Goal: Task Accomplishment & Management: Complete application form

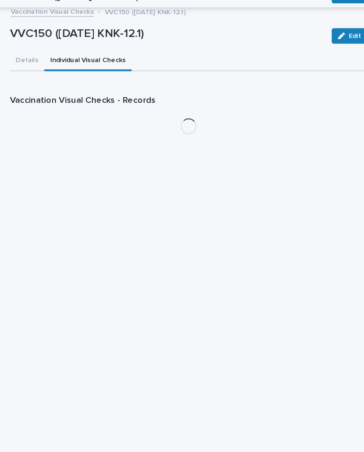
scroll to position [16, 0]
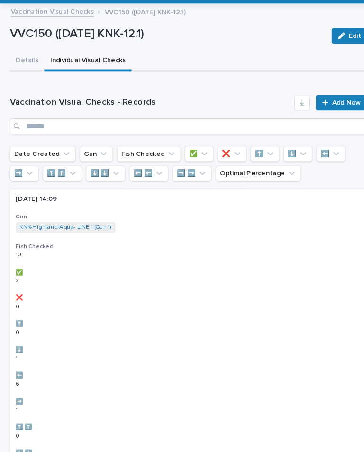
click at [329, 107] on link "Add New" at bounding box center [330, 114] width 50 height 15
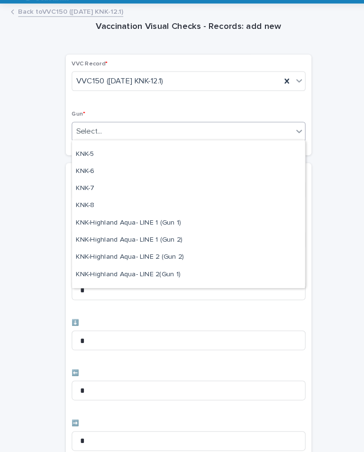
scroll to position [228, 0]
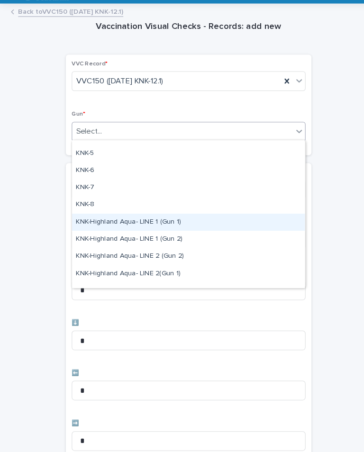
click at [228, 222] on div "KNK-Highland Aqua- LINE 1 (Gun 1)" at bounding box center [182, 230] width 225 height 17
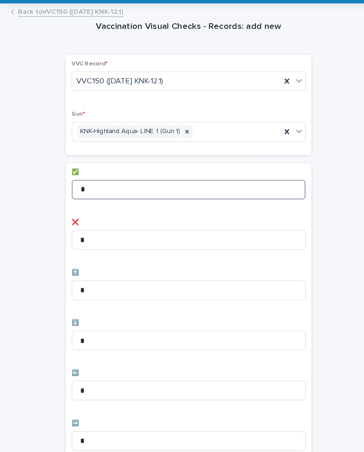
click at [269, 189] on input "*" at bounding box center [181, 198] width 225 height 19
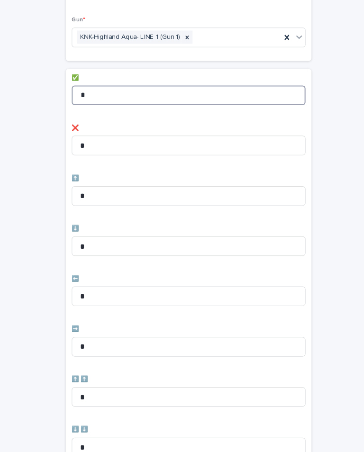
scroll to position [144, 0]
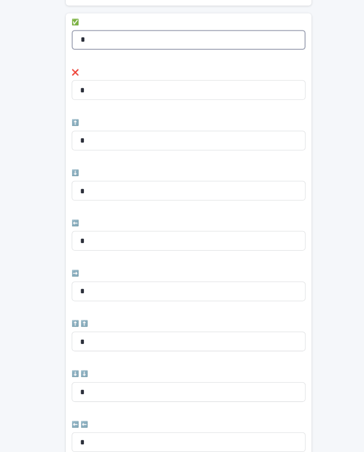
type input "*"
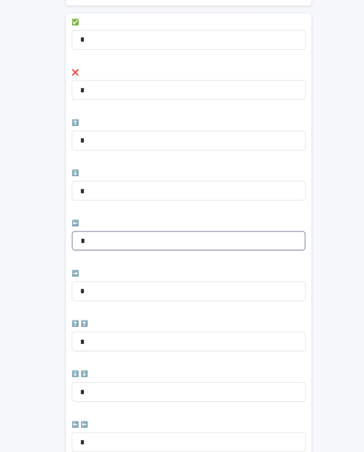
click at [230, 238] on input "*" at bounding box center [181, 247] width 225 height 19
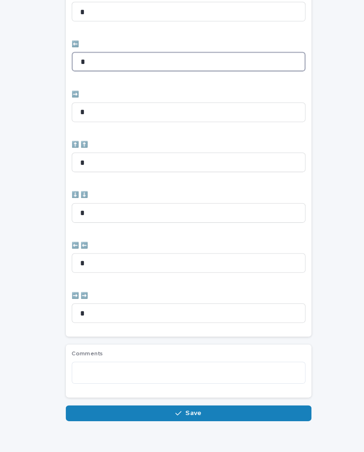
scroll to position [316, 0]
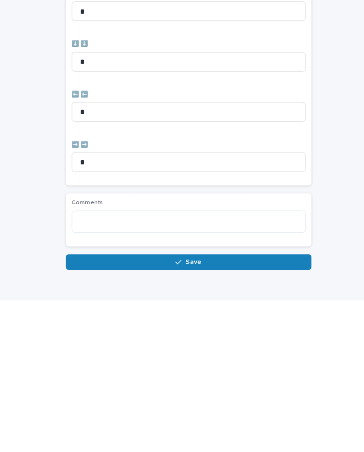
type input "*"
click at [261, 407] on button "Save" at bounding box center [181, 414] width 237 height 15
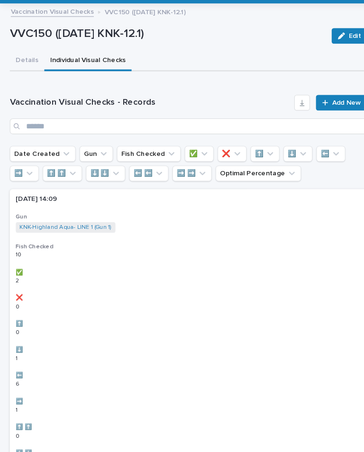
click at [325, 111] on span "Add New" at bounding box center [334, 114] width 28 height 7
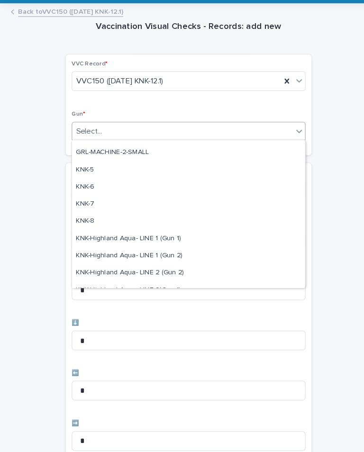
scroll to position [229, 0]
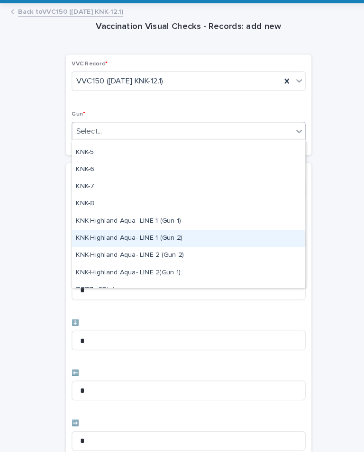
click at [170, 237] on div "KNK-Highland Aqua- LINE 1 (Gun 2)" at bounding box center [182, 245] width 225 height 17
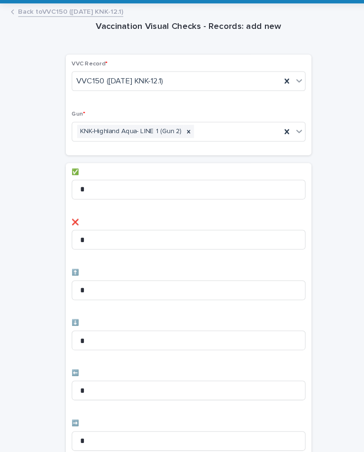
click at [253, 179] on div "✅ *" at bounding box center [181, 197] width 225 height 37
click at [256, 189] on input "*" at bounding box center [181, 198] width 225 height 19
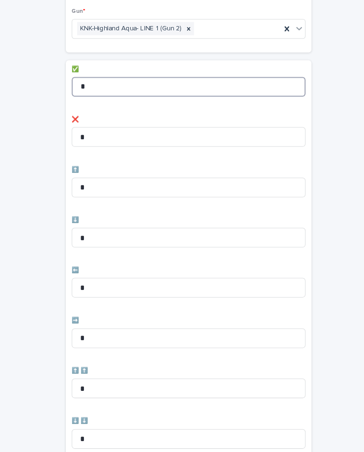
scroll to position [100, 0]
type input "*"
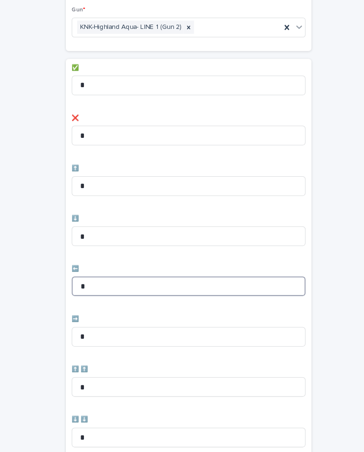
click at [100, 282] on input "*" at bounding box center [181, 291] width 225 height 19
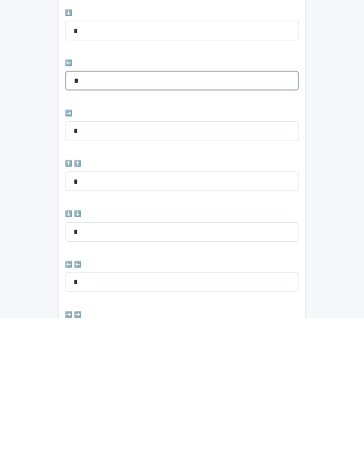
scroll to position [174, 0]
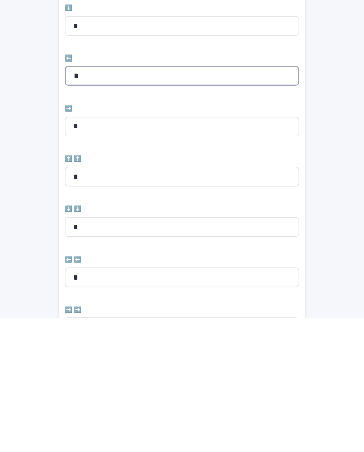
type input "*"
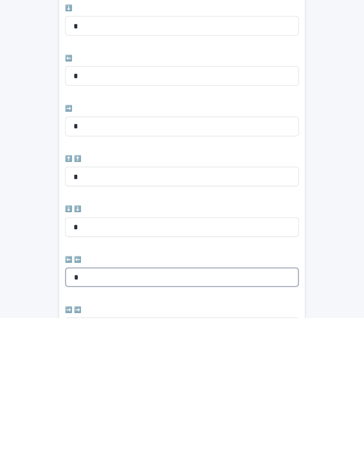
click at [86, 403] on input "*" at bounding box center [181, 412] width 225 height 19
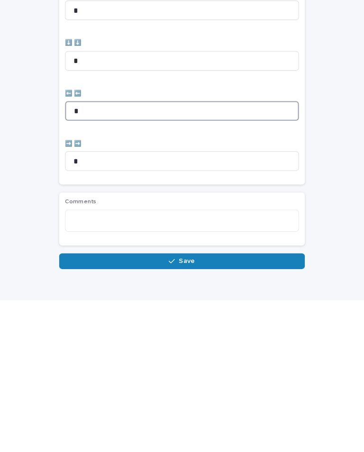
scroll to position [316, 0]
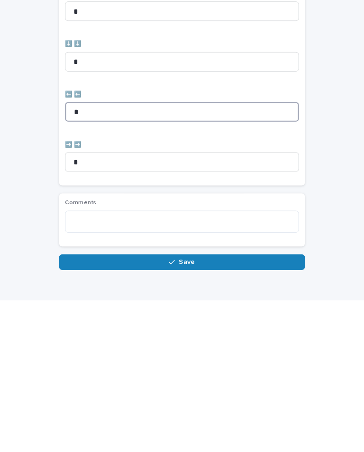
type input "*"
click at [108, 407] on button "Save" at bounding box center [181, 414] width 237 height 15
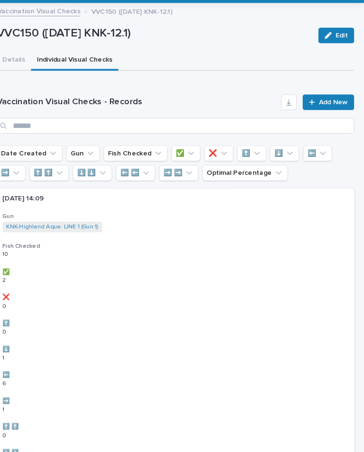
click at [325, 111] on span "Add New" at bounding box center [334, 114] width 28 height 7
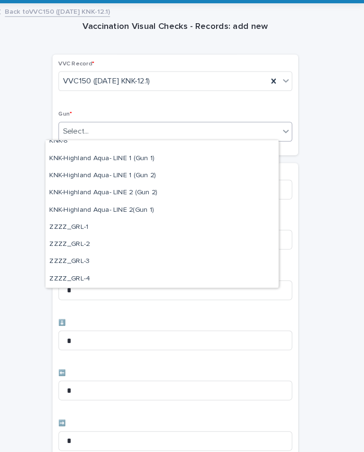
scroll to position [289, 0]
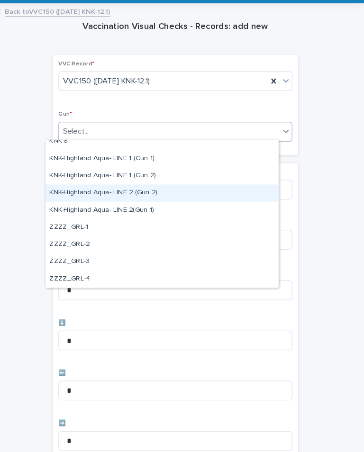
click at [135, 194] on div "KNK-Highland Aqua- LINE 2 (Gun 2)" at bounding box center [169, 202] width 225 height 17
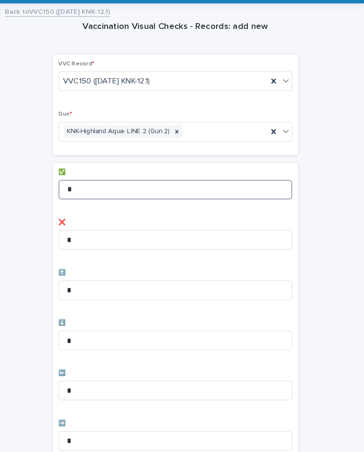
click at [237, 189] on input "*" at bounding box center [181, 198] width 225 height 19
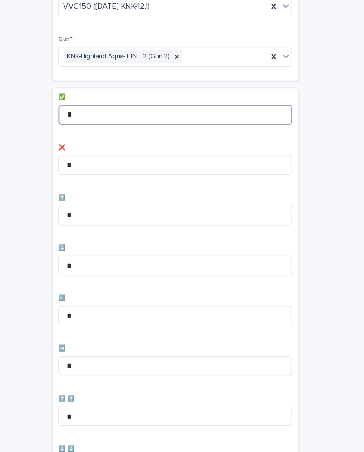
scroll to position [77, 0]
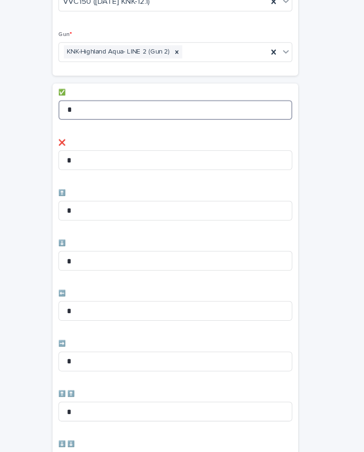
type input "*"
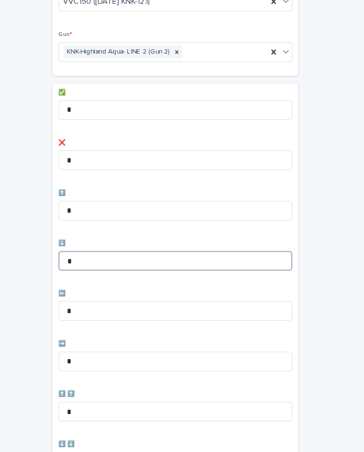
click at [239, 258] on input "*" at bounding box center [181, 267] width 225 height 19
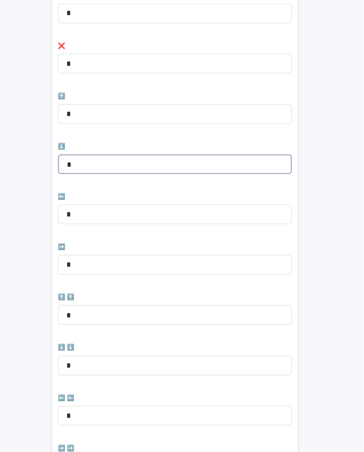
scroll to position [172, 0]
type input "*"
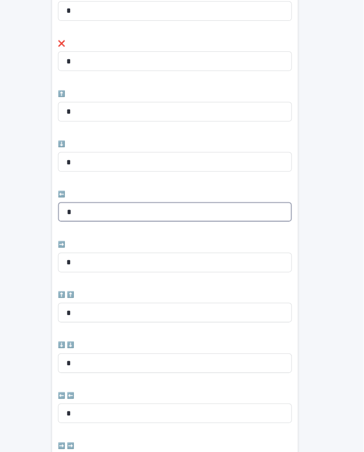
click at [233, 211] on input "*" at bounding box center [181, 220] width 225 height 19
type input "*"
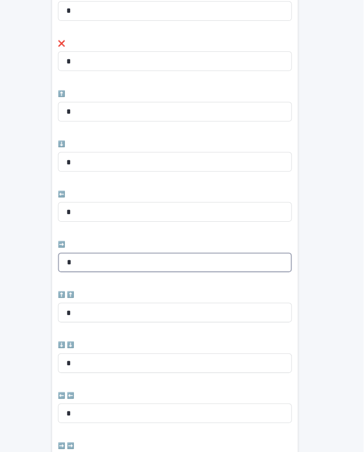
click at [213, 260] on input "*" at bounding box center [181, 269] width 225 height 19
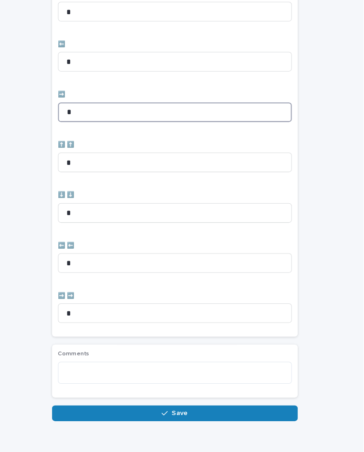
scroll to position [316, 0]
type input "*"
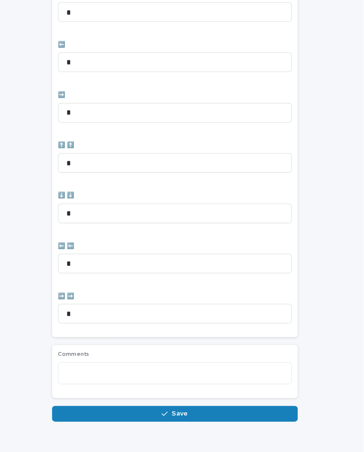
click at [319, 192] on div "Vaccination Visual Checks - Records: add new Loading... Saving… Loading... Savi…" at bounding box center [181, 65] width 345 height 714
click at [221, 407] on button "Save" at bounding box center [181, 414] width 237 height 15
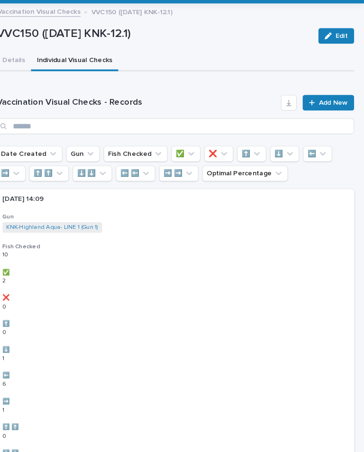
click at [321, 111] on span "Add New" at bounding box center [334, 114] width 28 height 7
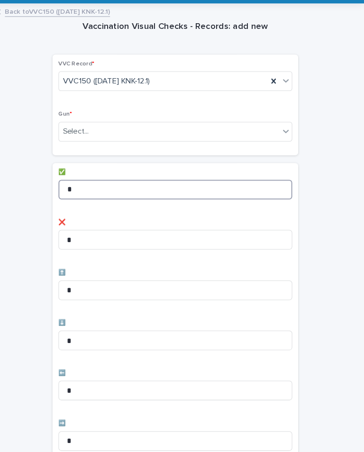
click at [192, 189] on input "*" at bounding box center [181, 198] width 225 height 19
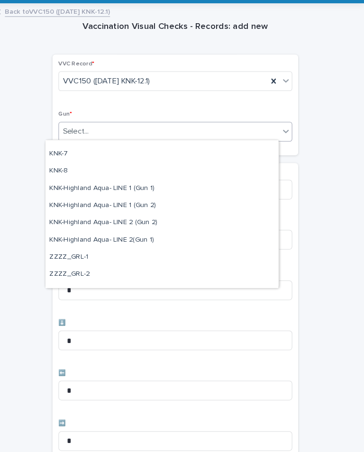
scroll to position [281, 0]
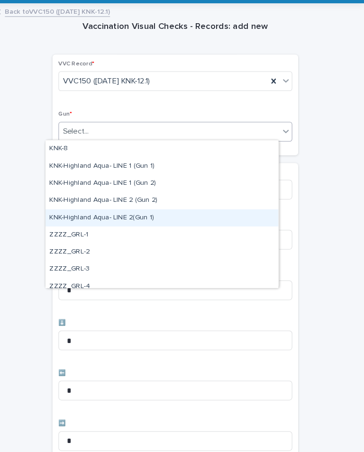
click at [146, 218] on div "KNK-Highland Aqua- LINE 2(Gun 1)" at bounding box center [169, 226] width 225 height 17
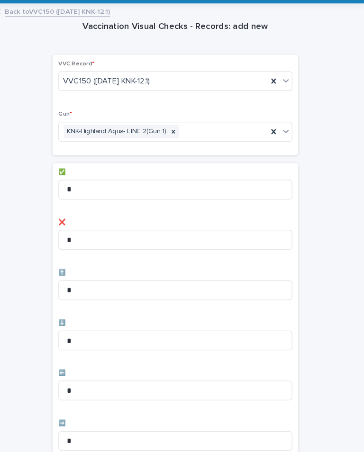
click at [200, 179] on p "✅" at bounding box center [181, 182] width 225 height 7
click at [249, 189] on input "*" at bounding box center [181, 198] width 225 height 19
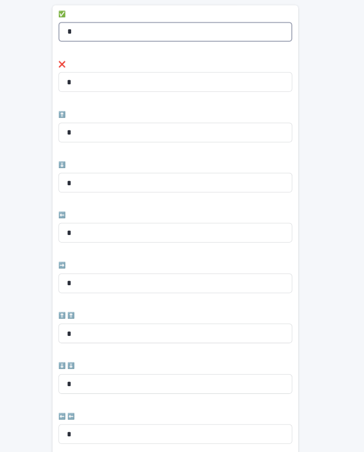
scroll to position [154, 0]
type input "*"
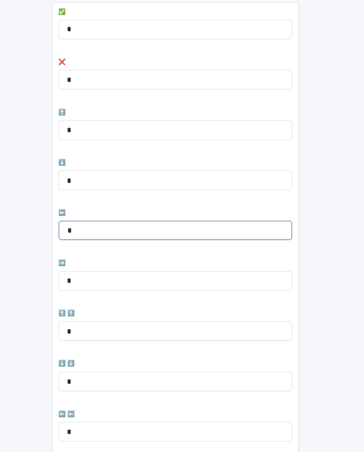
click at [229, 228] on input "*" at bounding box center [181, 237] width 225 height 19
type input "*"
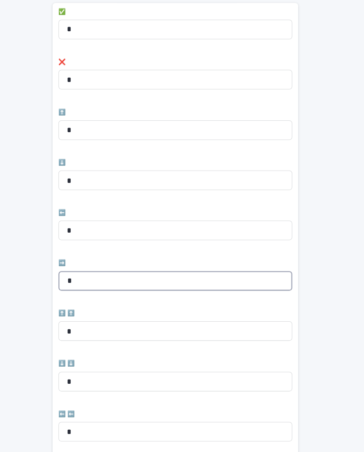
click at [166, 277] on input "*" at bounding box center [181, 286] width 225 height 19
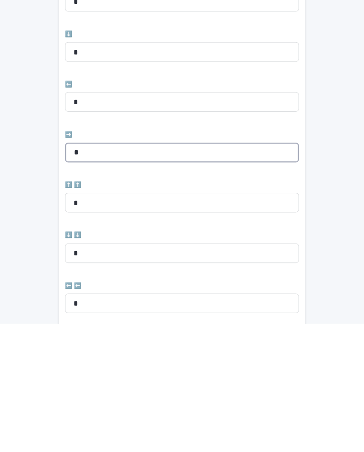
click at [264, 277] on input "*" at bounding box center [181, 286] width 225 height 19
click at [263, 277] on input "*" at bounding box center [181, 286] width 225 height 19
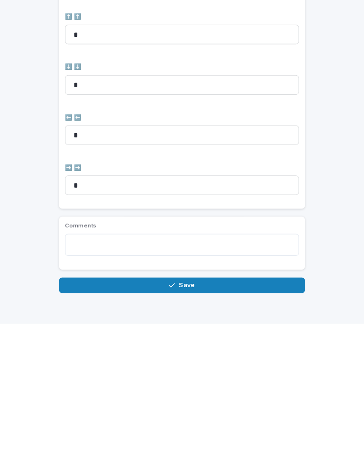
scroll to position [316, 0]
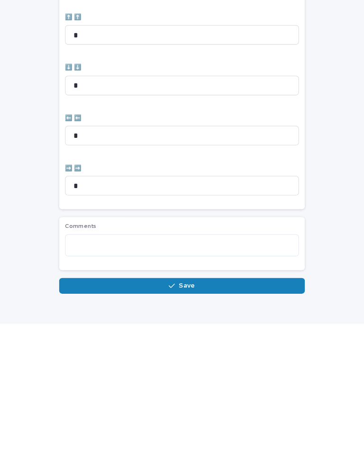
type input "*"
click at [235, 407] on button "Save" at bounding box center [181, 414] width 237 height 15
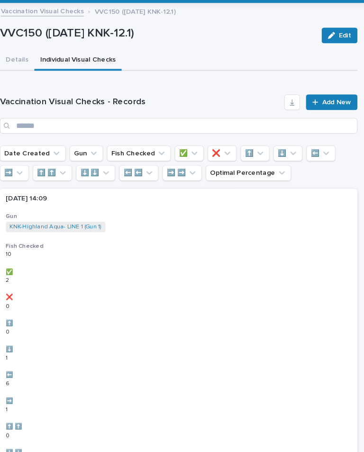
scroll to position [0, 3]
click at [327, 107] on link "Add New" at bounding box center [327, 114] width 50 height 15
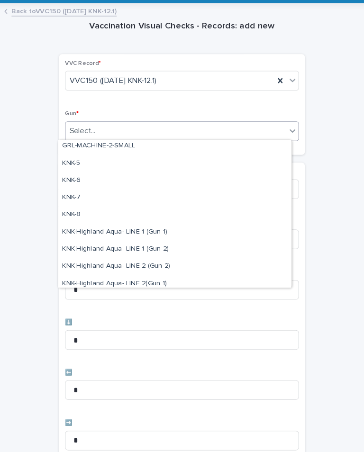
scroll to position [222, 0]
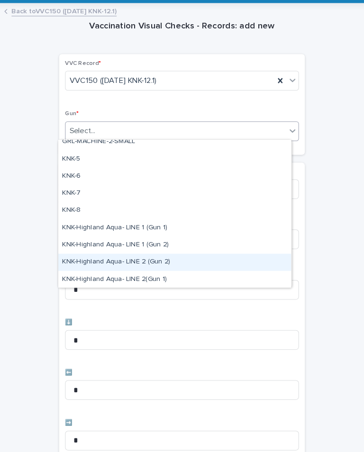
click at [163, 261] on div "KNK-Highland Aqua- LINE 2 (Gun 2)" at bounding box center [175, 269] width 225 height 17
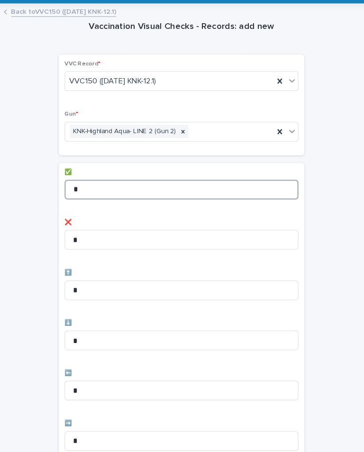
click at [210, 189] on input "*" at bounding box center [181, 198] width 225 height 19
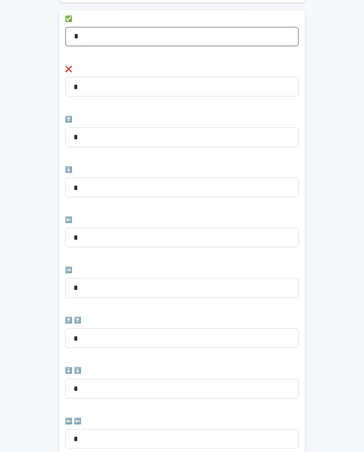
scroll to position [148, 0]
type input "*"
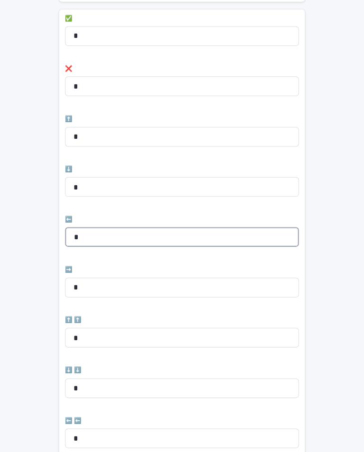
click at [139, 235] on input "*" at bounding box center [181, 244] width 225 height 19
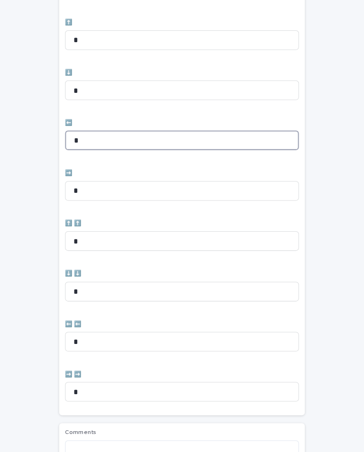
scroll to position [251, 0]
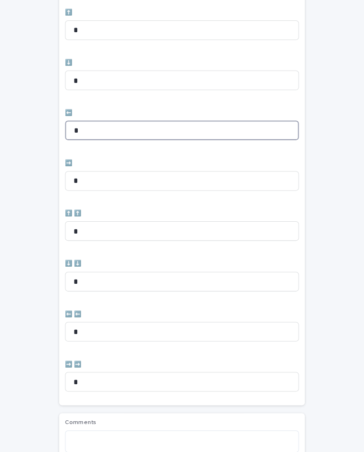
type input "*"
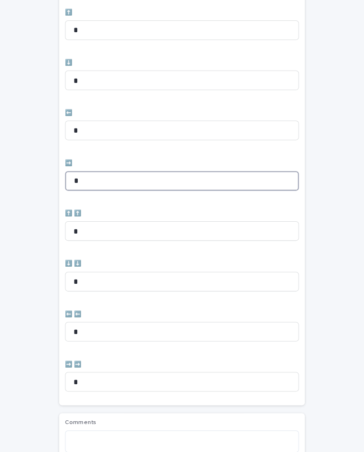
click at [192, 181] on input "*" at bounding box center [181, 190] width 225 height 19
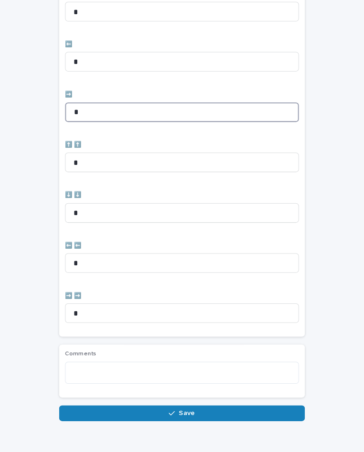
scroll to position [316, 0]
type input "*"
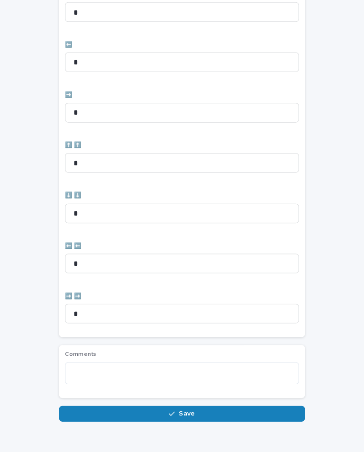
click at [322, 241] on div "Vaccination Visual Checks - Records: add new Loading... Saving… Loading... Savi…" at bounding box center [181, 65] width 345 height 714
click at [220, 407] on button "Save" at bounding box center [181, 414] width 237 height 15
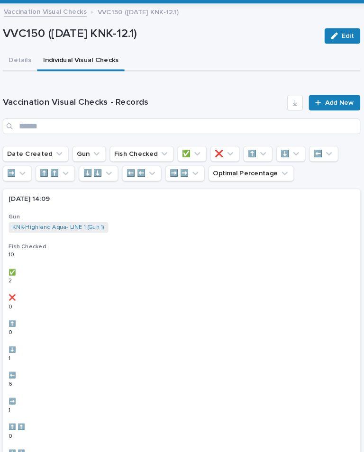
click at [331, 107] on link "Add New" at bounding box center [330, 114] width 50 height 15
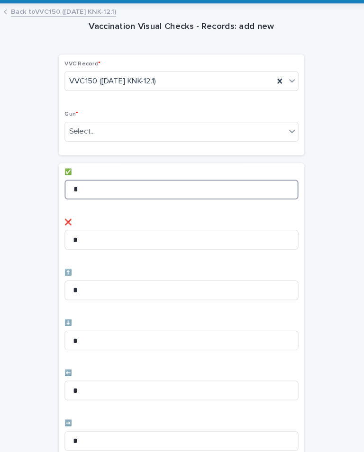
click at [245, 189] on input "*" at bounding box center [181, 198] width 225 height 19
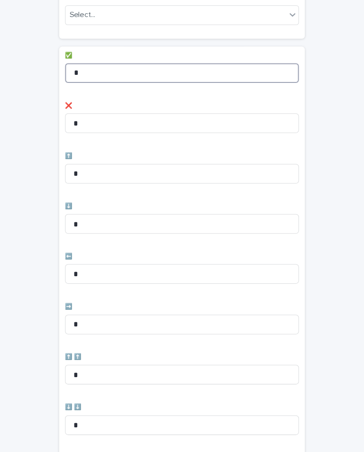
scroll to position [113, 0]
type input "*"
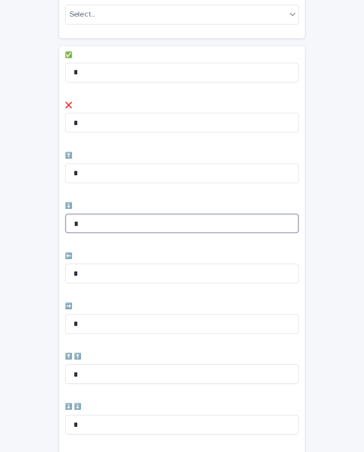
click at [246, 222] on input "*" at bounding box center [181, 231] width 225 height 19
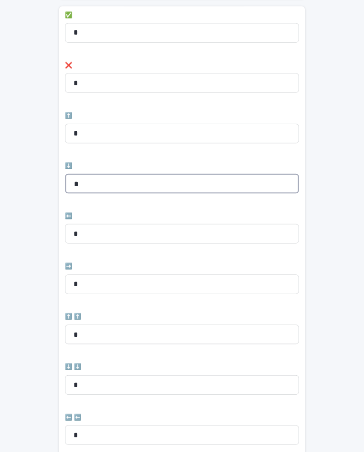
scroll to position [158, 0]
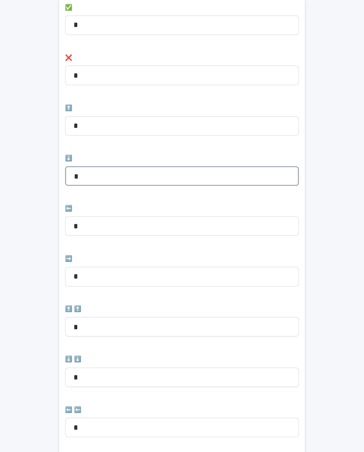
type input "*"
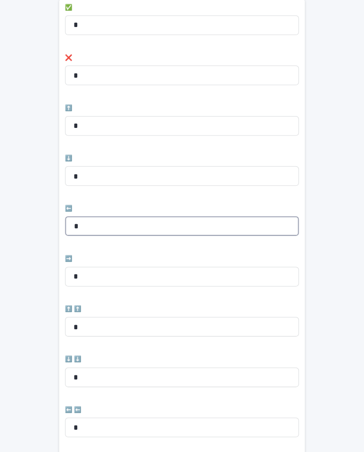
click at [254, 225] on input "*" at bounding box center [181, 234] width 225 height 19
type input "*"
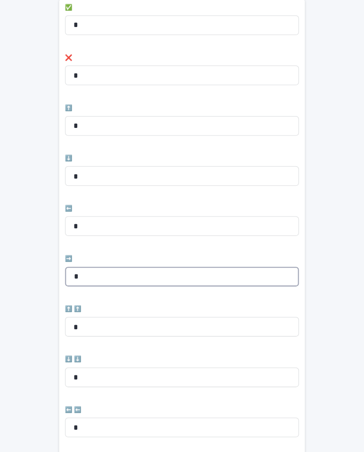
click at [212, 273] on input "*" at bounding box center [181, 282] width 225 height 19
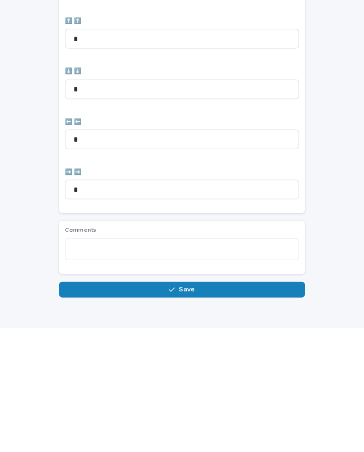
type input "*"
click at [231, 407] on button "Save" at bounding box center [181, 414] width 237 height 15
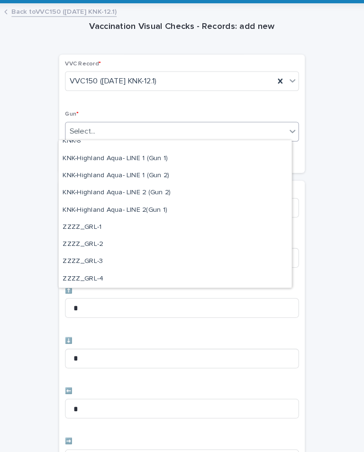
scroll to position [289, 0]
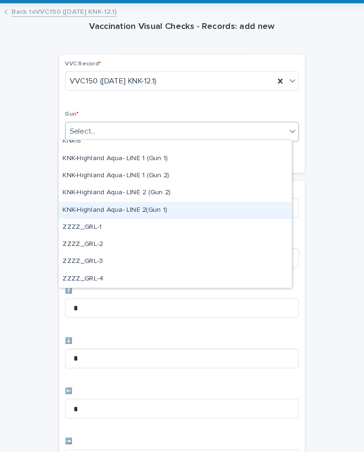
click at [205, 210] on div "KNK-Highland Aqua- LINE 2(Gun 1)" at bounding box center [175, 218] width 225 height 17
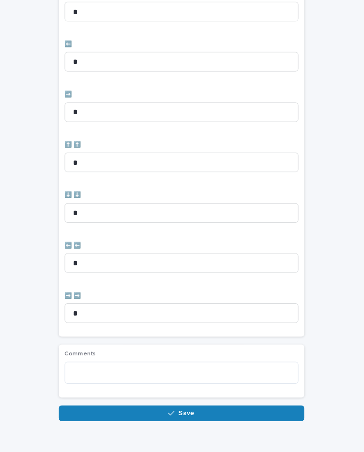
scroll to position [316, 0]
click at [212, 407] on button "Save" at bounding box center [181, 414] width 237 height 15
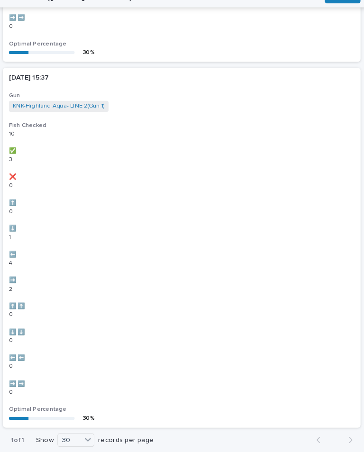
scroll to position [3292, 0]
